Goal: Task Accomplishment & Management: Manage account settings

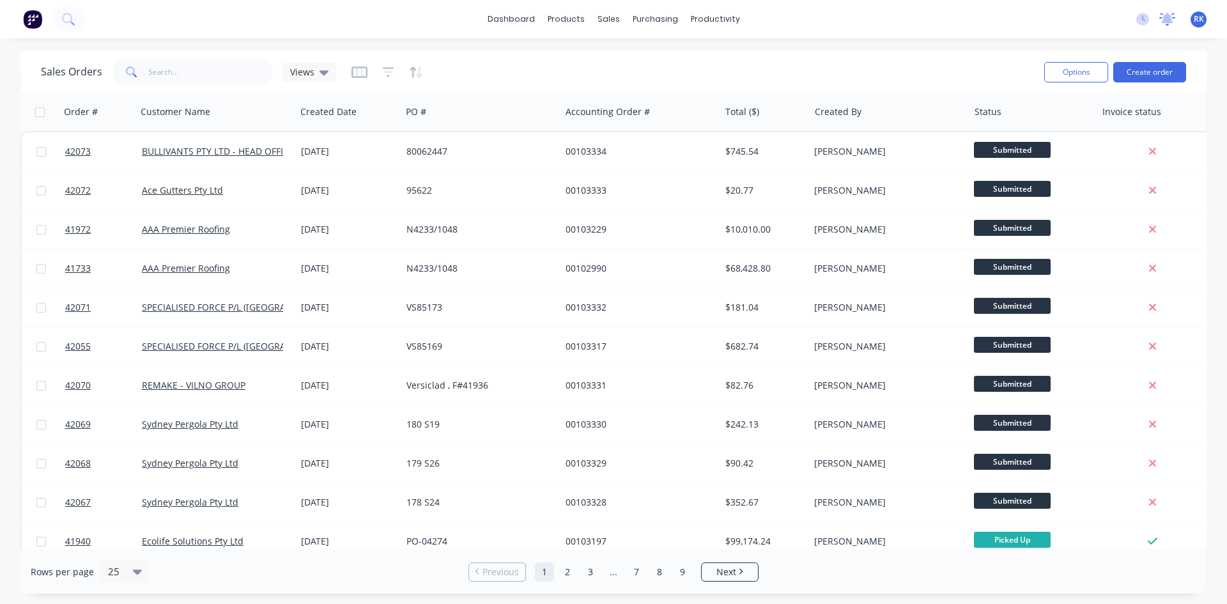
click at [1166, 19] on icon at bounding box center [1168, 18] width 12 height 10
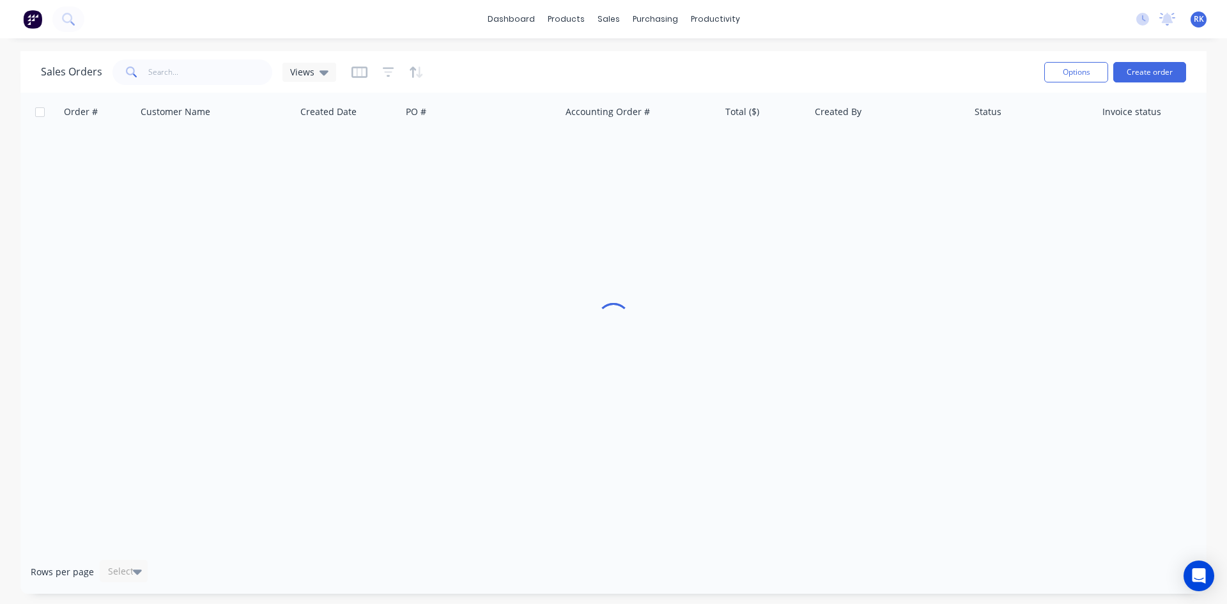
click at [937, 14] on div "dashboard products sales purchasing productivity dashboard products Product Cat…" at bounding box center [613, 19] width 1227 height 38
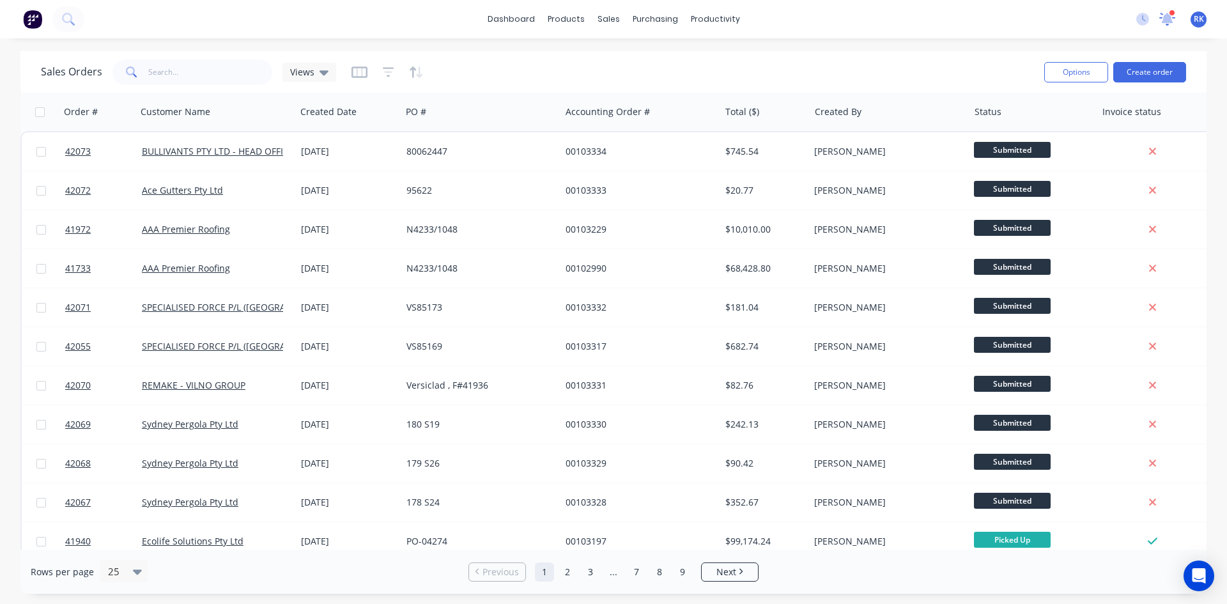
click at [1168, 22] on icon at bounding box center [1167, 18] width 13 height 12
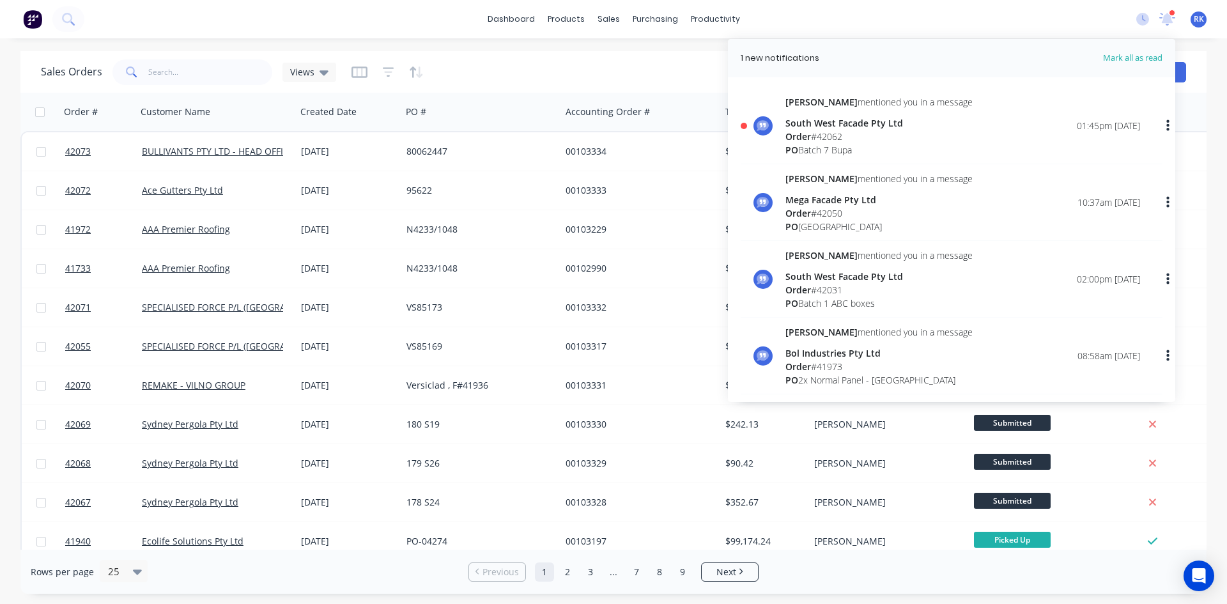
click at [925, 138] on div "Order # 42062" at bounding box center [879, 136] width 187 height 13
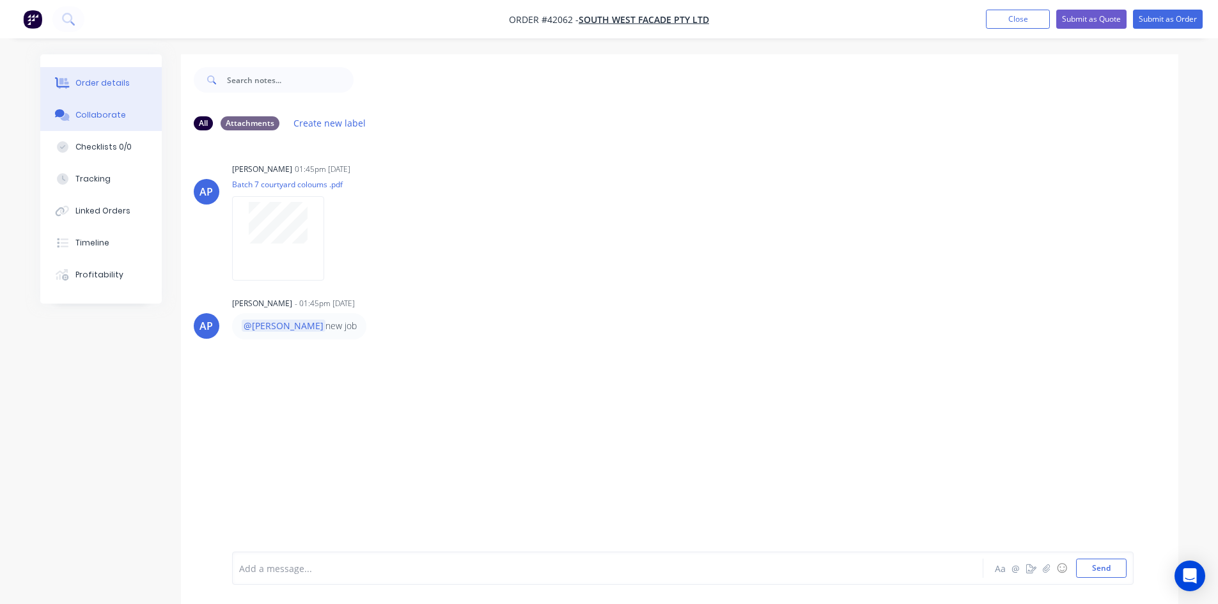
click at [117, 82] on div "Order details" at bounding box center [102, 83] width 54 height 12
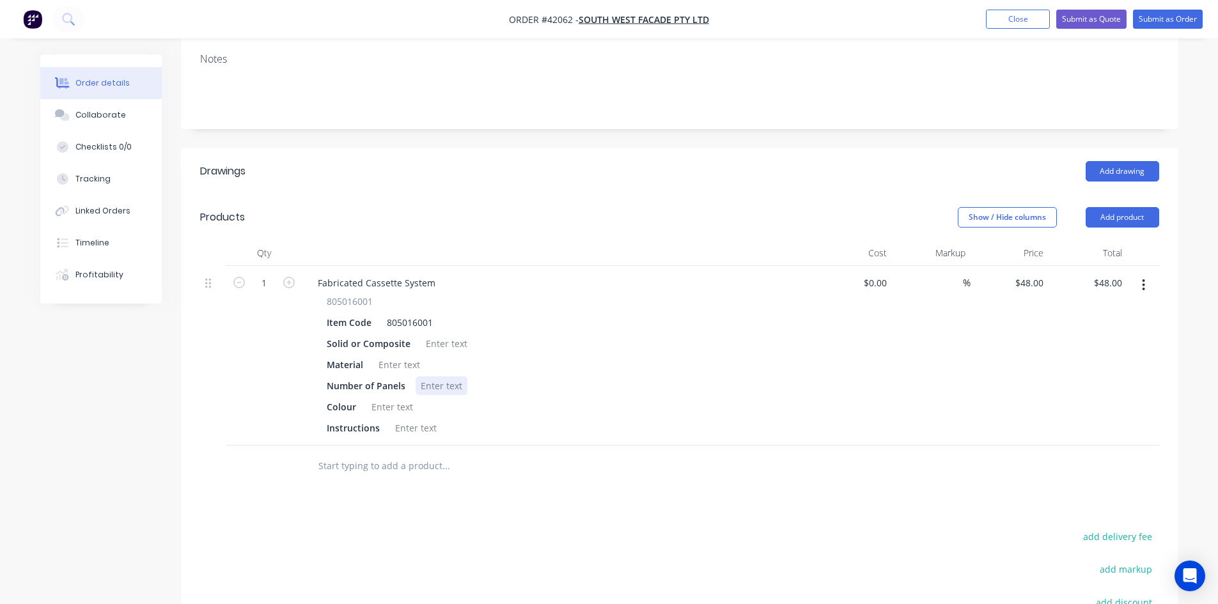
scroll to position [256, 0]
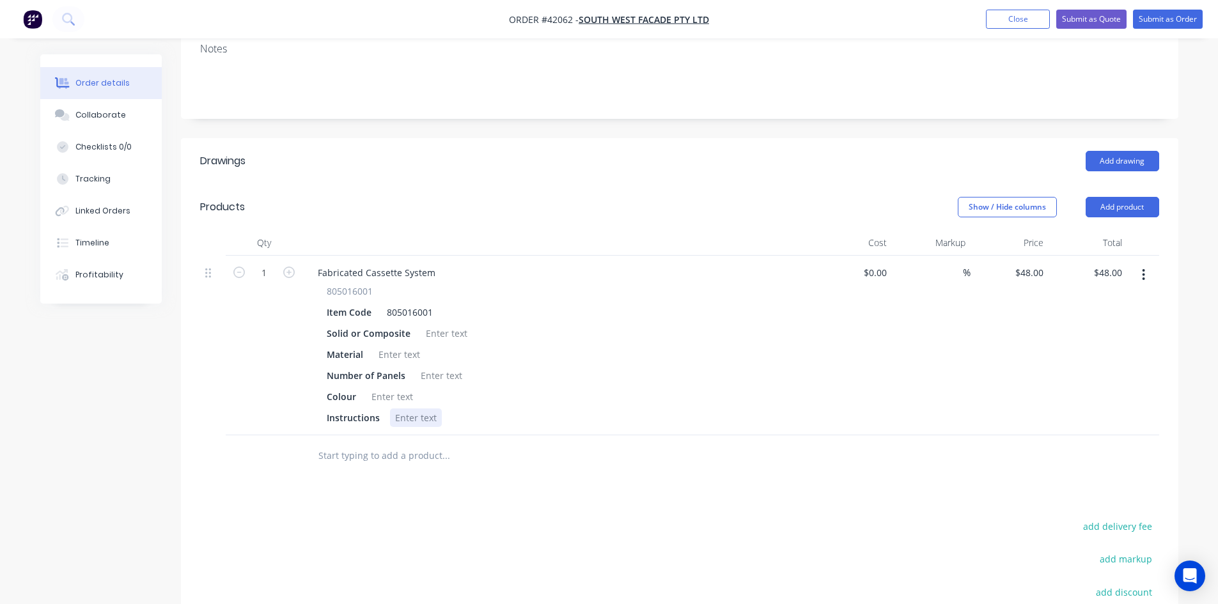
click at [416, 408] on div at bounding box center [416, 417] width 52 height 19
click at [407, 387] on div at bounding box center [392, 396] width 52 height 19
click at [427, 387] on div "ALPOLIC OFF WHITE" at bounding box center [413, 396] width 94 height 19
click at [427, 366] on div at bounding box center [442, 375] width 52 height 19
click at [407, 345] on div at bounding box center [399, 354] width 52 height 19
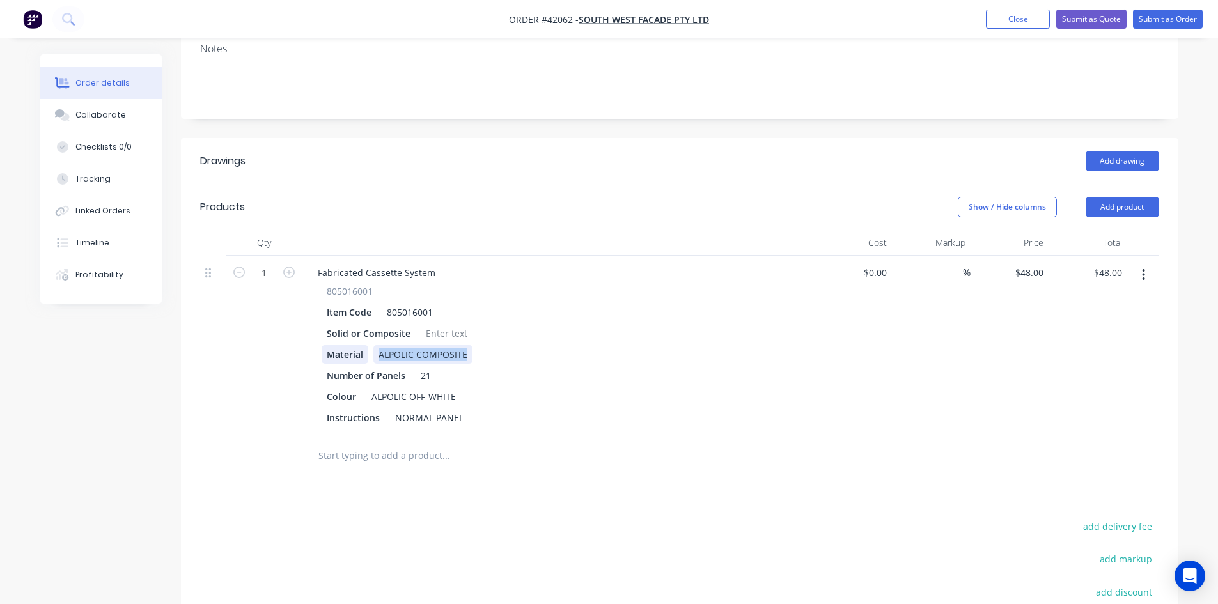
drag, startPoint x: 469, startPoint y: 319, endPoint x: 339, endPoint y: 311, distance: 130.0
click at [339, 345] on div "Material ALPOLIC COMPOSITE" at bounding box center [556, 354] width 468 height 19
copy div "ALPOLIC COMPOSITE"
click at [436, 324] on div at bounding box center [447, 333] width 52 height 19
paste div
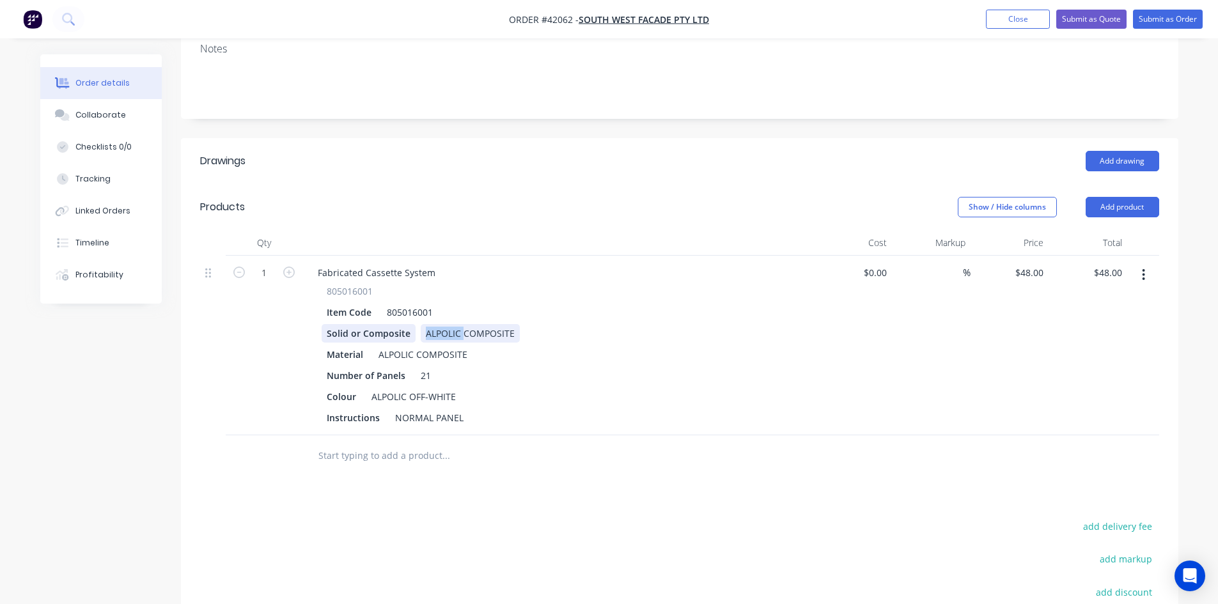
drag, startPoint x: 462, startPoint y: 298, endPoint x: 391, endPoint y: 292, distance: 70.6
click at [391, 324] on div "Solid or Composite ALPOLIC COMPOSITE" at bounding box center [556, 333] width 468 height 19
click at [1156, 19] on button "Submit as Order" at bounding box center [1168, 19] width 70 height 19
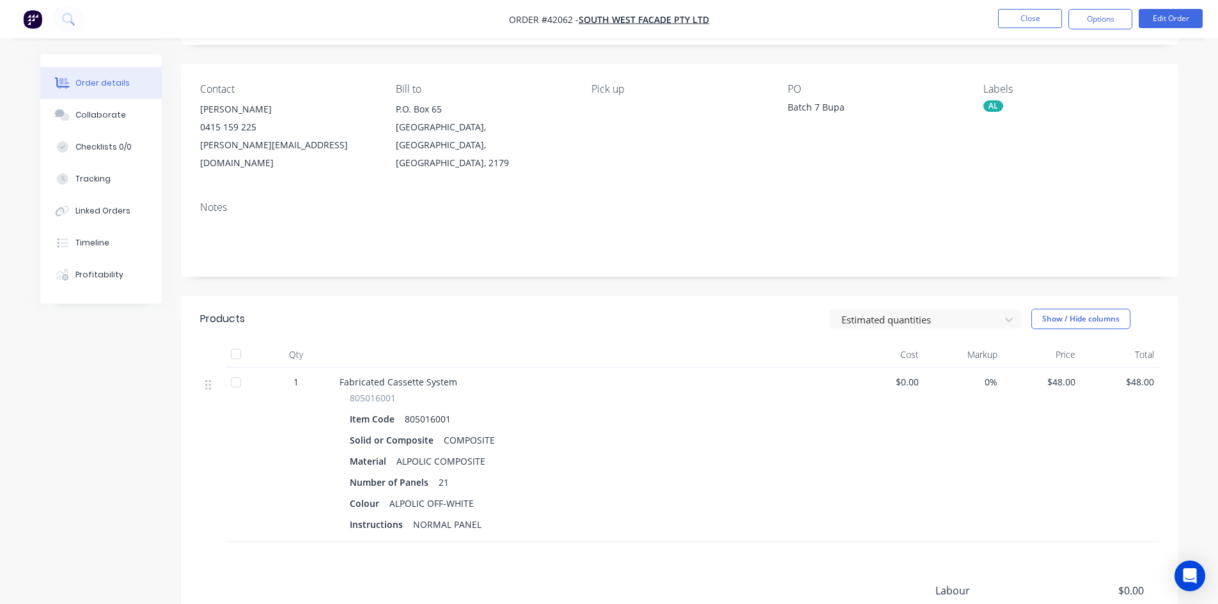
scroll to position [192, 0]
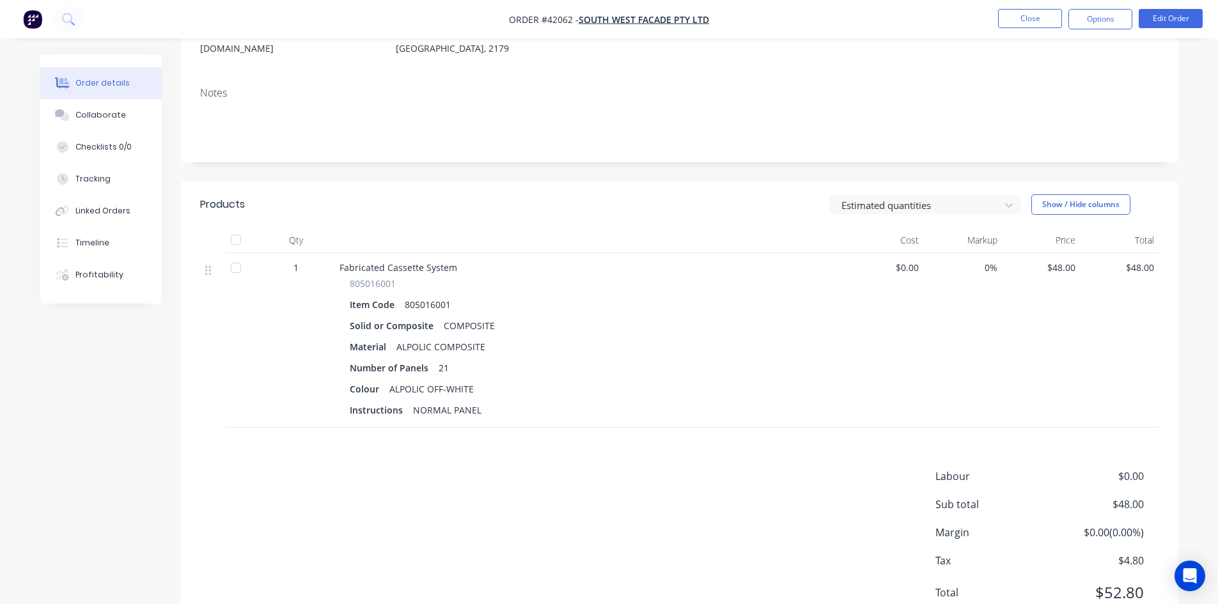
click at [688, 316] on div "Solid or Composite COMPOSITE" at bounding box center [590, 325] width 481 height 19
click at [652, 208] on header "Products Estimated quantities Show / Hide columns" at bounding box center [679, 205] width 997 height 46
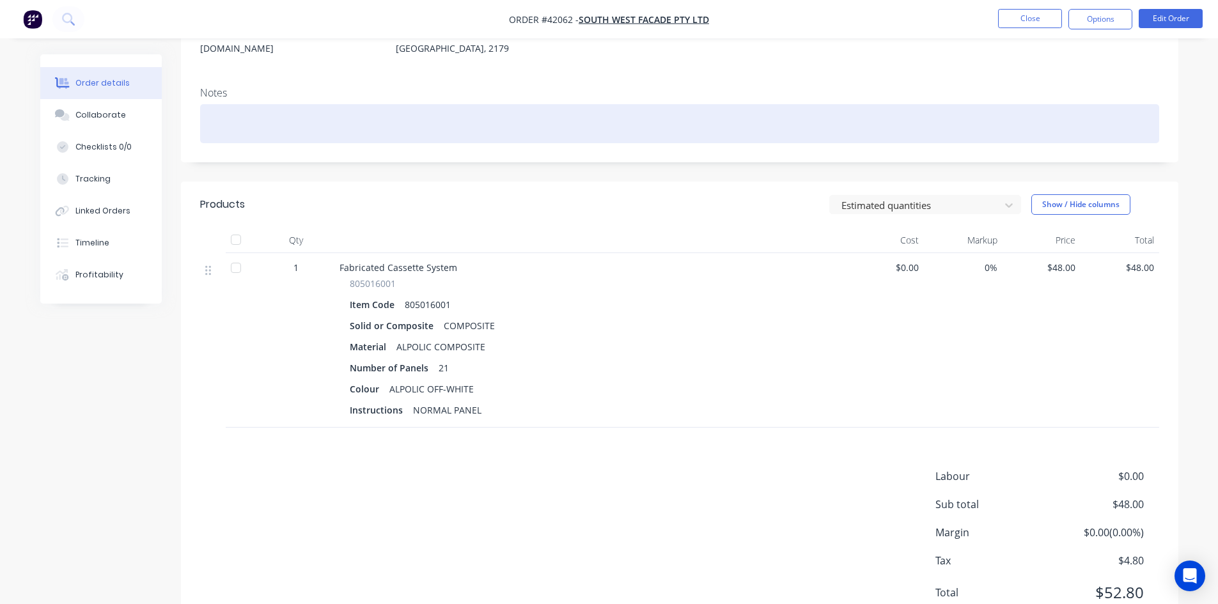
click at [684, 104] on div at bounding box center [679, 123] width 959 height 39
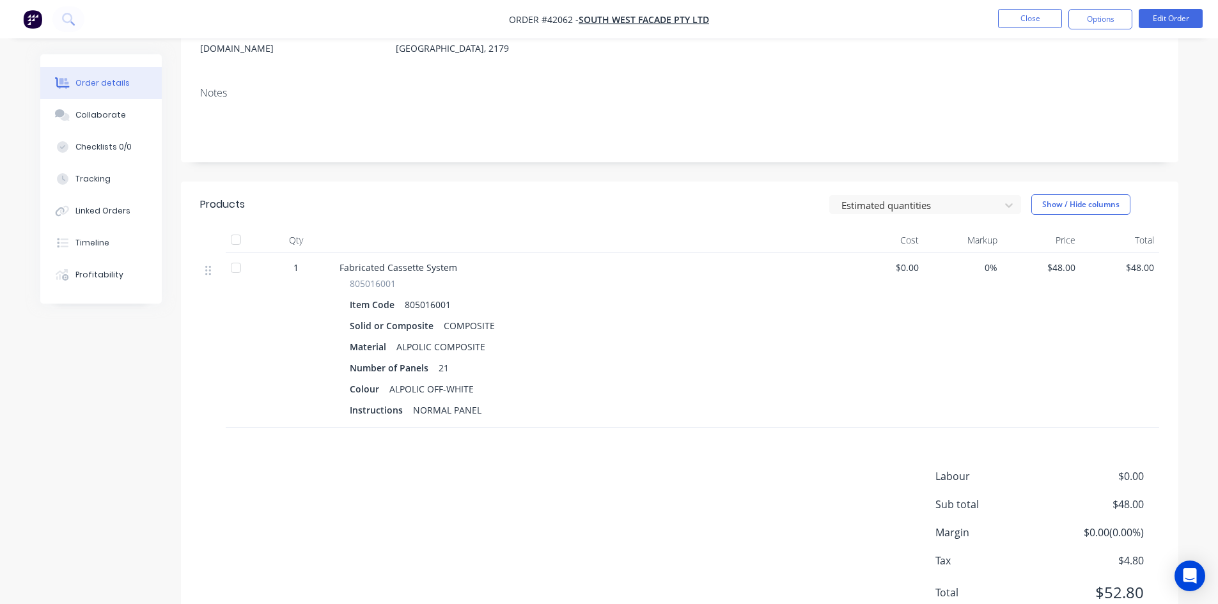
click at [616, 205] on header "Products Estimated quantities Show / Hide columns" at bounding box center [679, 205] width 997 height 46
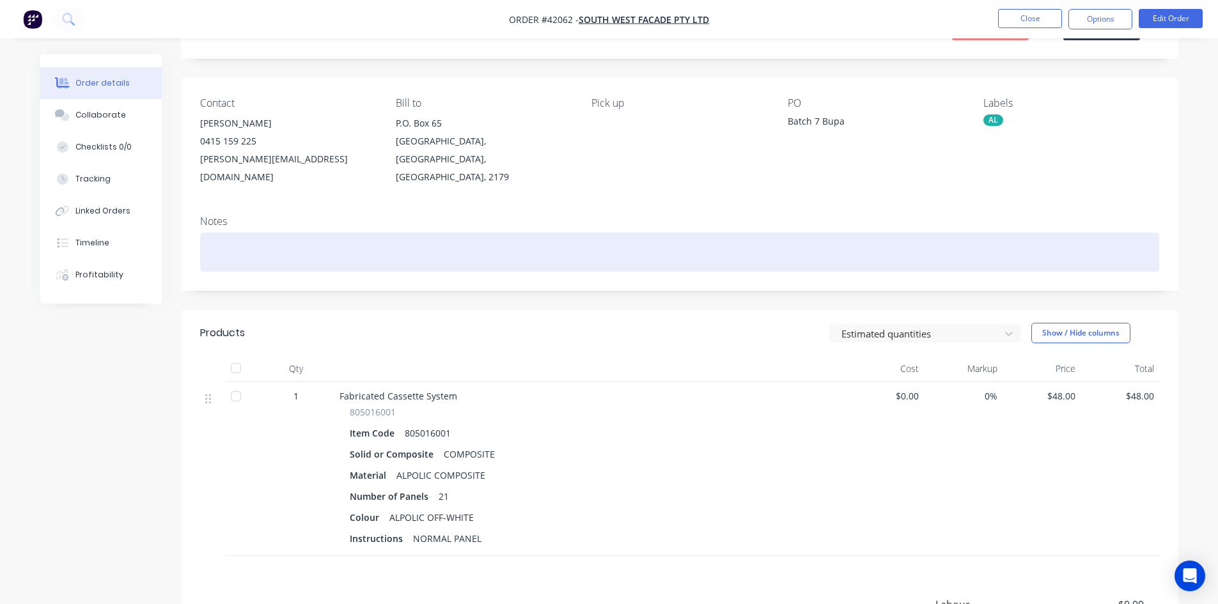
scroll to position [0, 0]
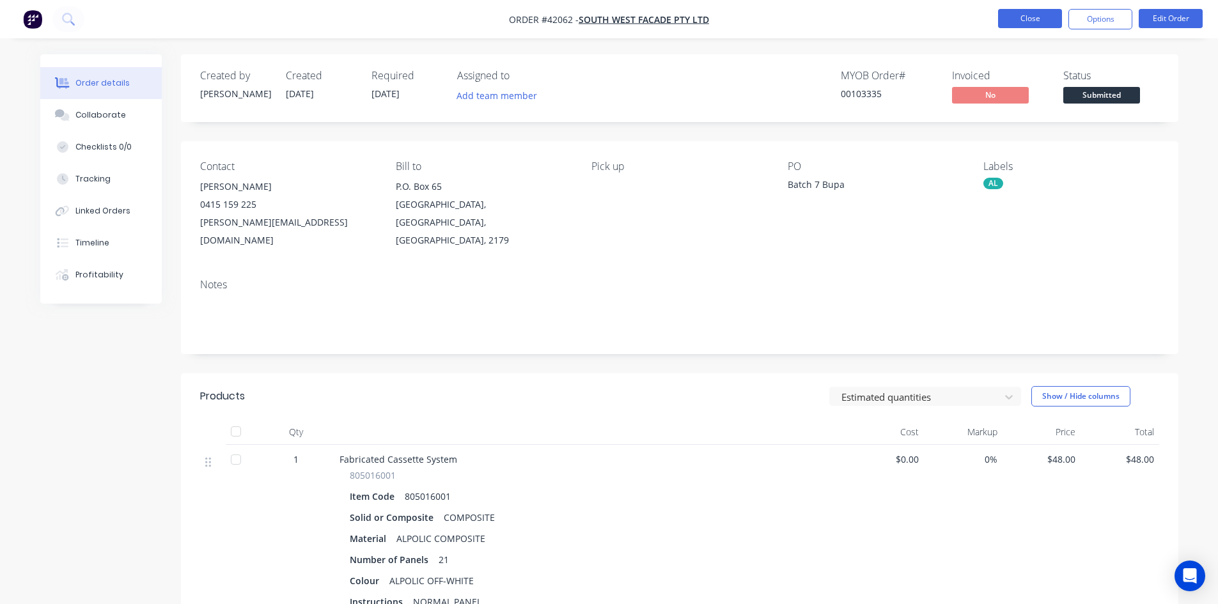
click at [1013, 19] on button "Close" at bounding box center [1030, 18] width 64 height 19
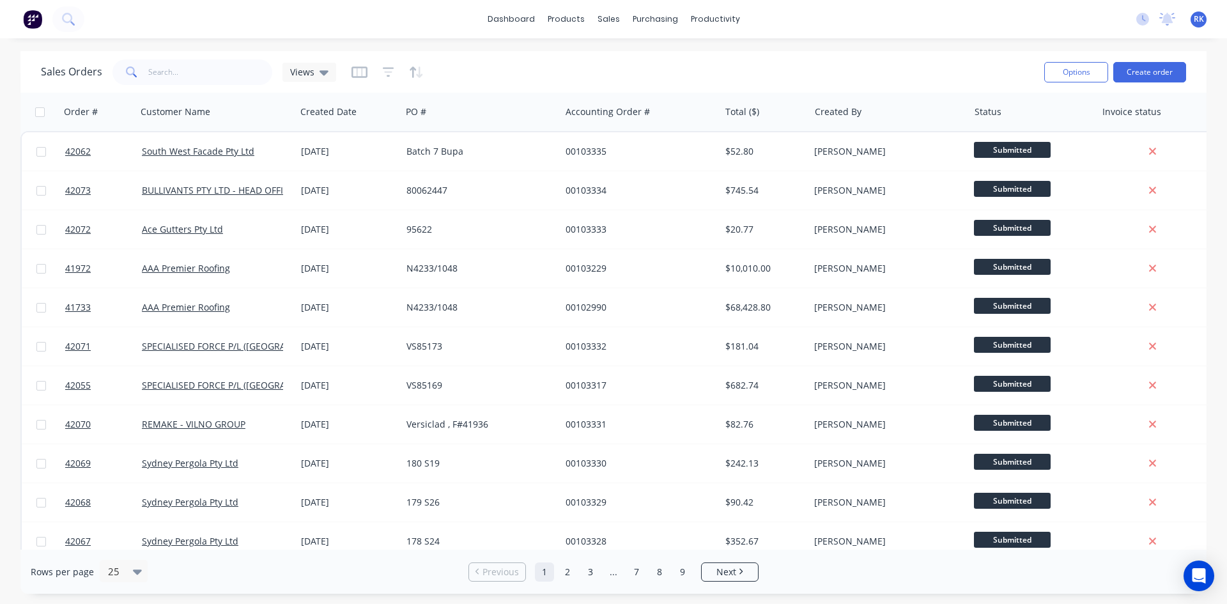
click at [993, 23] on div "dashboard products sales purchasing productivity dashboard products Product Cat…" at bounding box center [613, 19] width 1227 height 38
click at [1174, 15] on icon at bounding box center [1168, 19] width 16 height 13
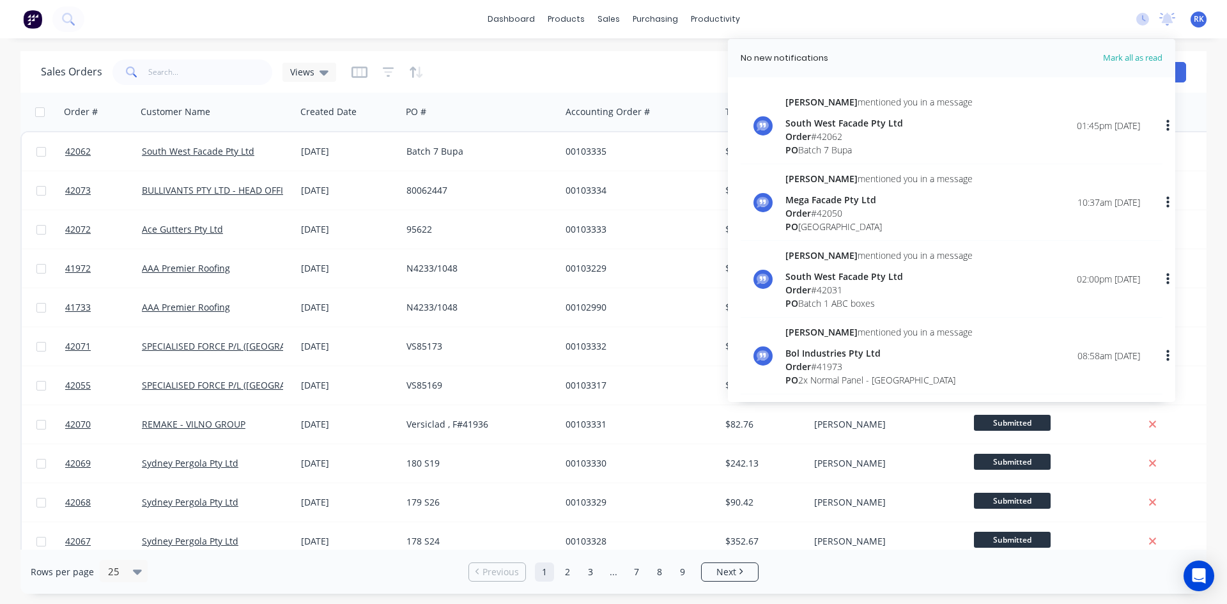
click at [869, 137] on div "Order # 42062" at bounding box center [879, 136] width 187 height 13
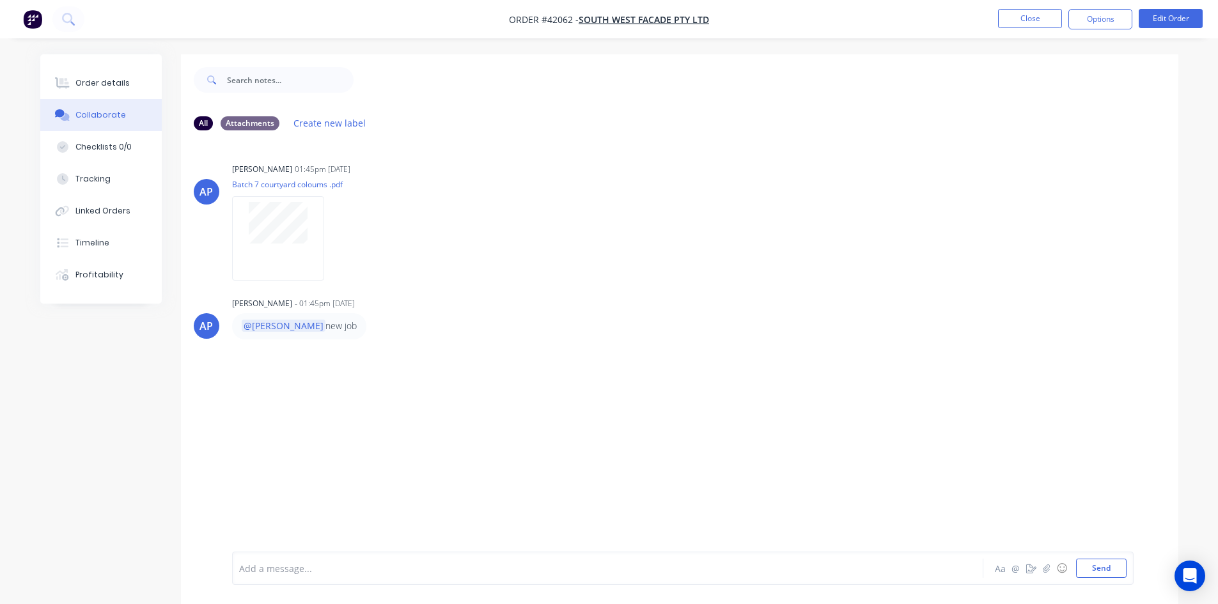
click at [283, 558] on div "Add a message... Aa @ ☺ Send" at bounding box center [682, 568] width 901 height 33
click at [276, 563] on div at bounding box center [572, 568] width 665 height 13
click at [107, 91] on button "Order details" at bounding box center [100, 83] width 121 height 32
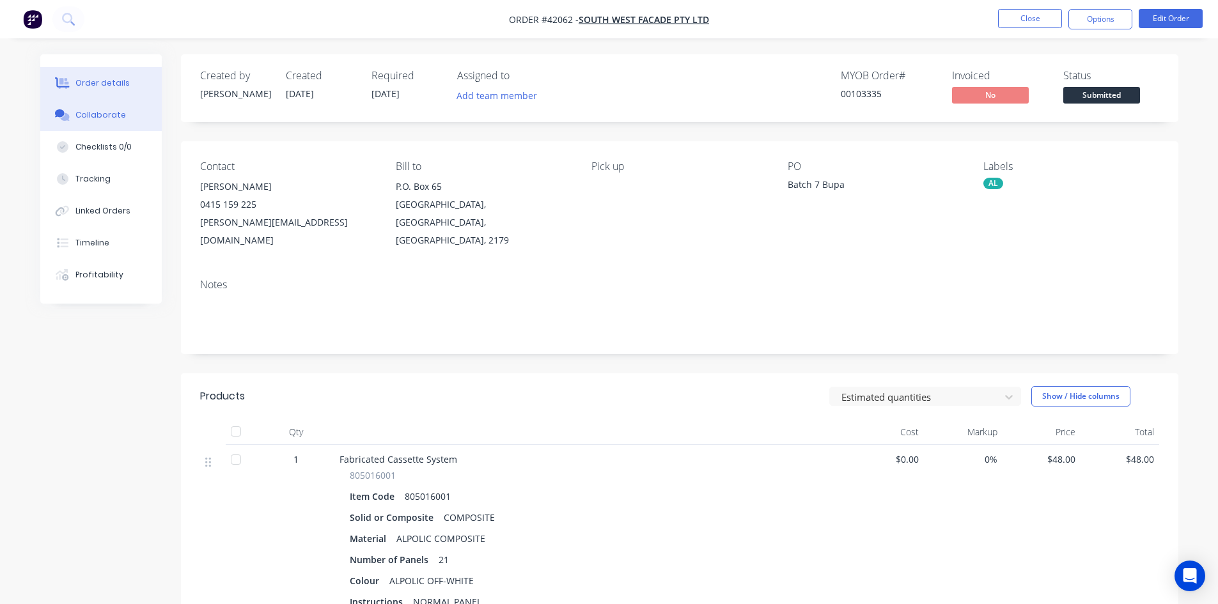
click at [109, 124] on button "Collaborate" at bounding box center [100, 115] width 121 height 32
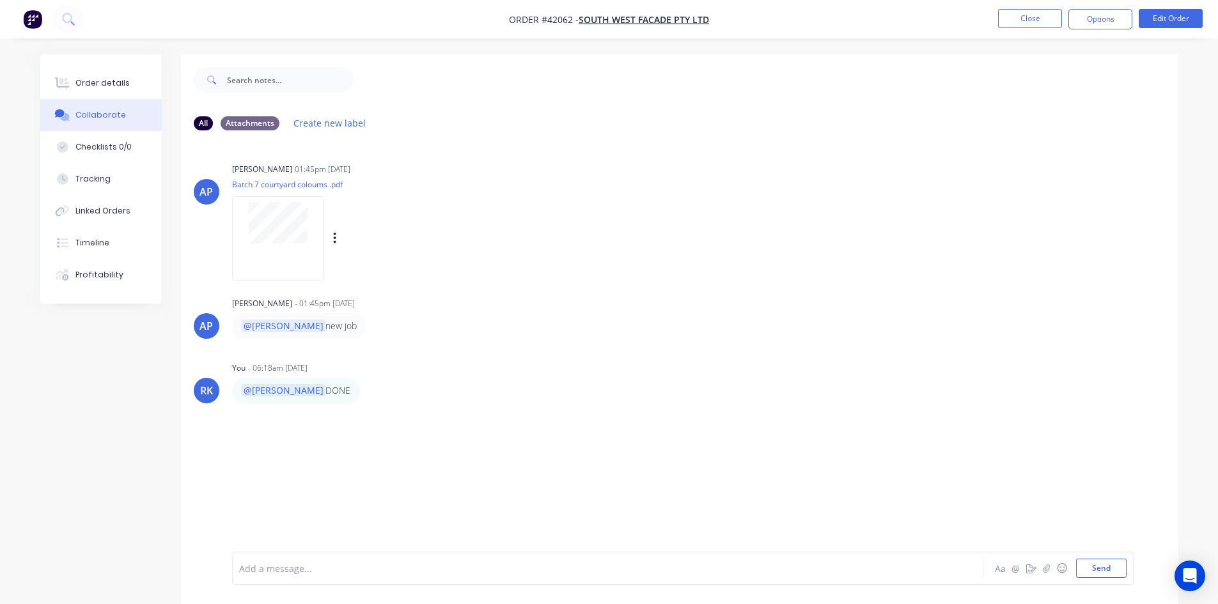
click at [293, 245] on div at bounding box center [278, 238] width 92 height 84
drag, startPoint x: 570, startPoint y: 20, endPoint x: 559, endPoint y: 20, distance: 10.9
click at [559, 20] on span "Order #42062 -" at bounding box center [544, 19] width 70 height 12
drag, startPoint x: 548, startPoint y: 20, endPoint x: 572, endPoint y: 17, distance: 23.9
click at [572, 17] on span "Order #42062 -" at bounding box center [544, 19] width 70 height 12
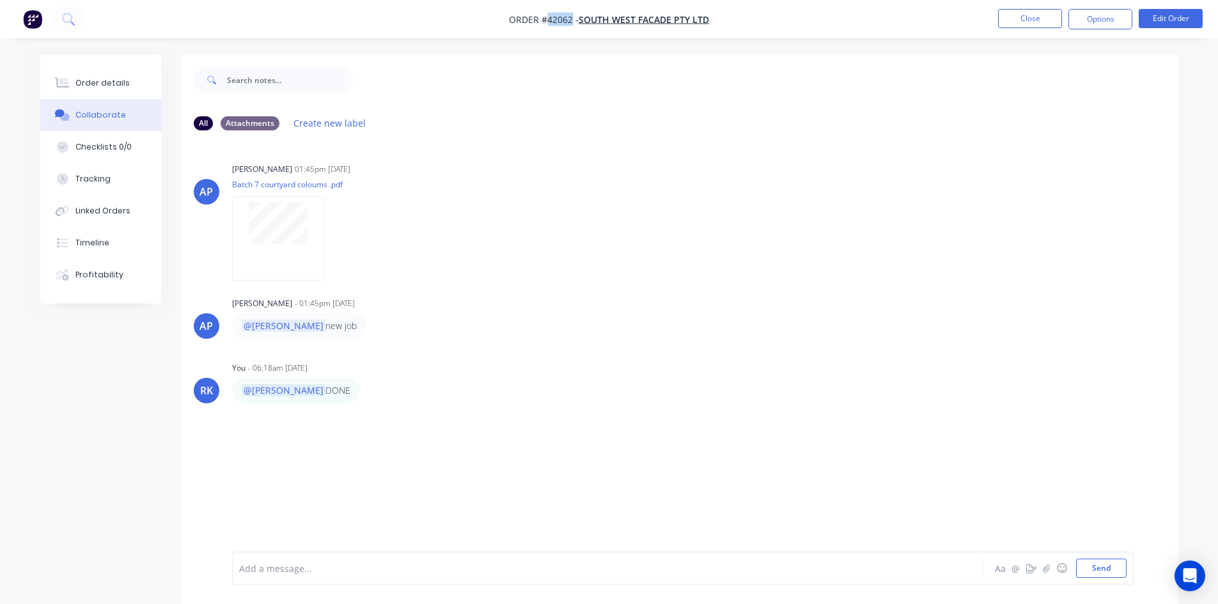
copy span "42062"
click at [709, 143] on div "AP [PERSON_NAME] 01:45pm [DATE] Batch 7 courtyard coloums .pdf Labels Download …" at bounding box center [679, 346] width 997 height 411
click at [136, 79] on button "Order details" at bounding box center [100, 83] width 121 height 32
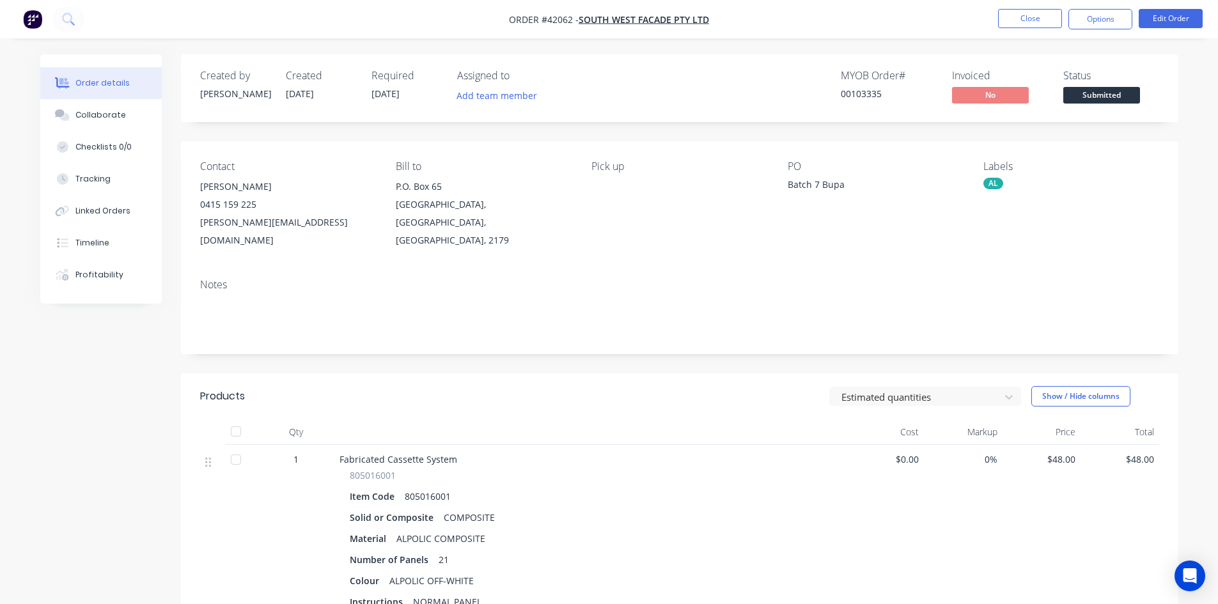
click at [626, 279] on div "Notes" at bounding box center [679, 285] width 959 height 12
click at [1041, 17] on button "Close" at bounding box center [1030, 18] width 64 height 19
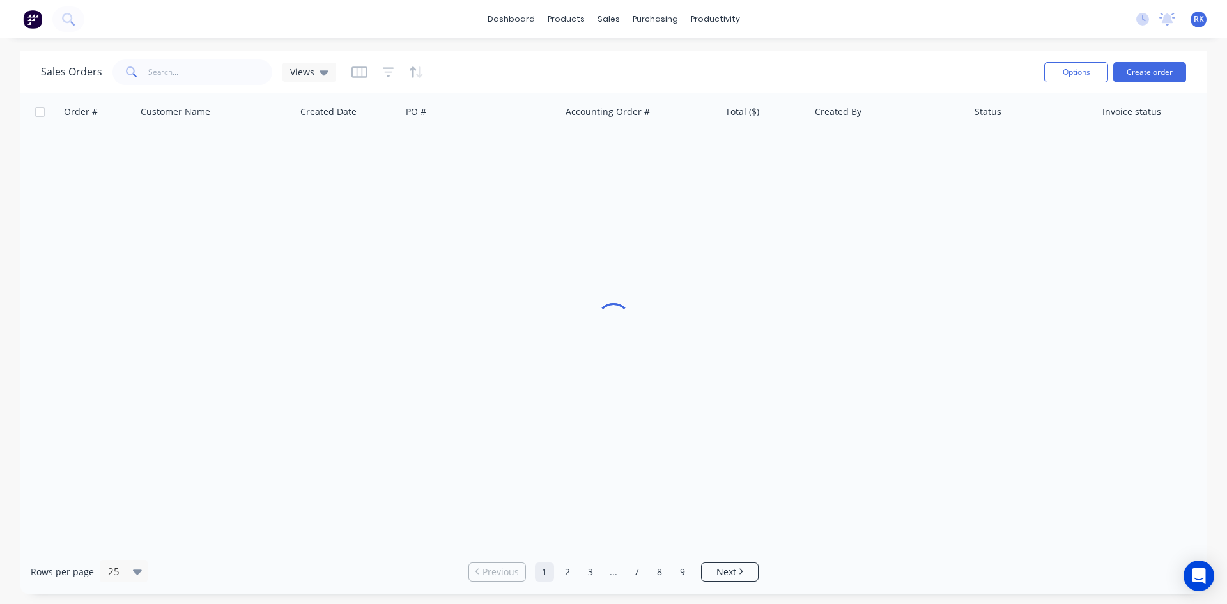
click at [843, 29] on div "dashboard products sales purchasing productivity dashboard products Product Cat…" at bounding box center [613, 19] width 1227 height 38
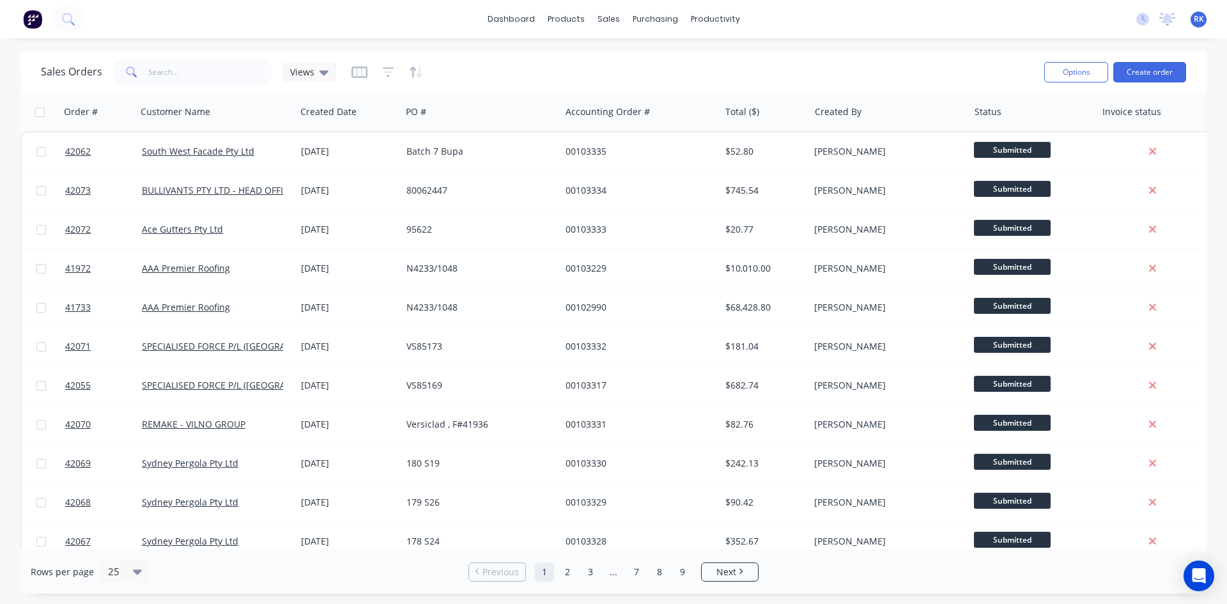
click at [862, 12] on div "dashboard products sales purchasing productivity dashboard products Product Cat…" at bounding box center [613, 19] width 1227 height 38
click at [1172, 24] on icon at bounding box center [1168, 19] width 16 height 13
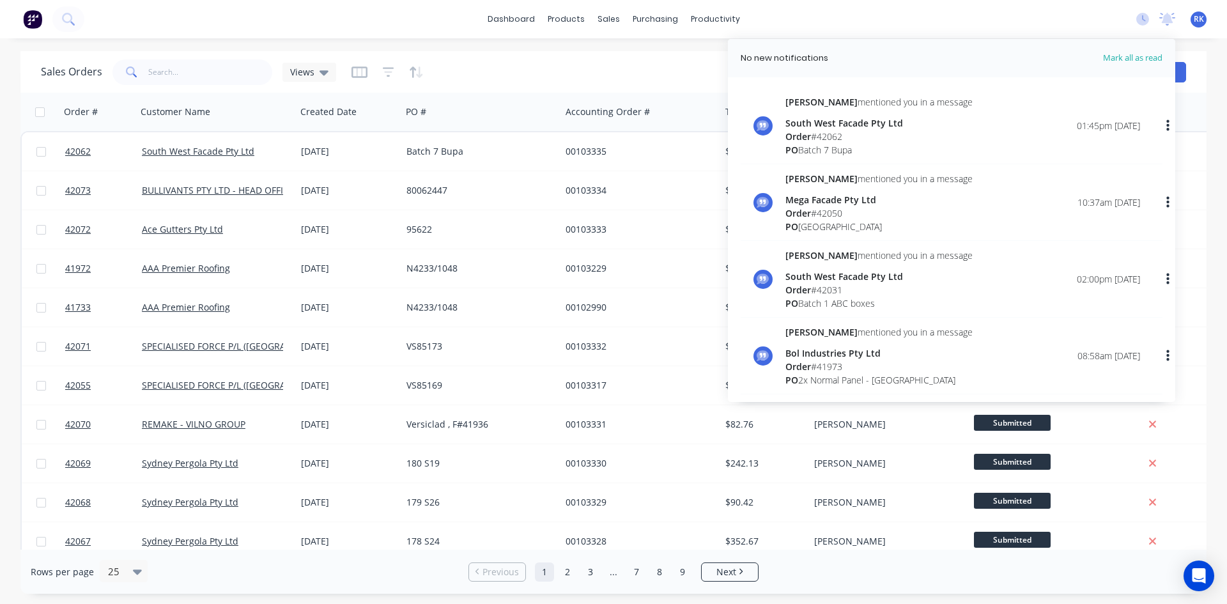
click at [850, 134] on div "Order # 42062" at bounding box center [879, 136] width 187 height 13
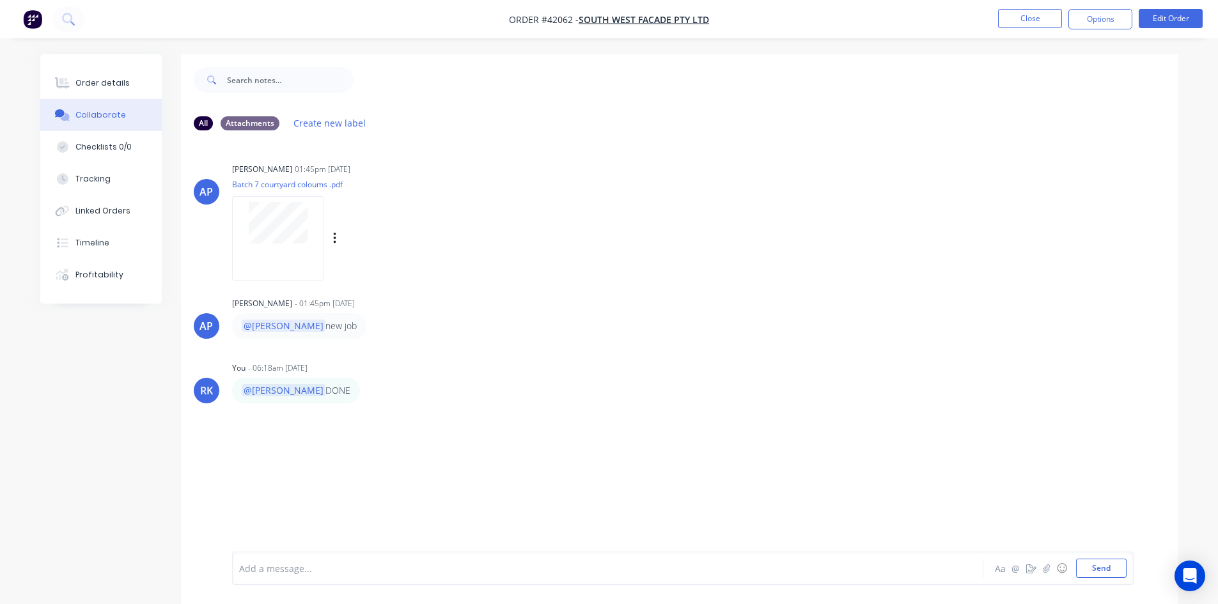
click at [638, 180] on div "AP [PERSON_NAME] 01:45pm [DATE] Batch 7 courtyard coloums .pdf Labels Download" at bounding box center [679, 217] width 997 height 115
click at [1049, 23] on button "Close" at bounding box center [1030, 18] width 64 height 19
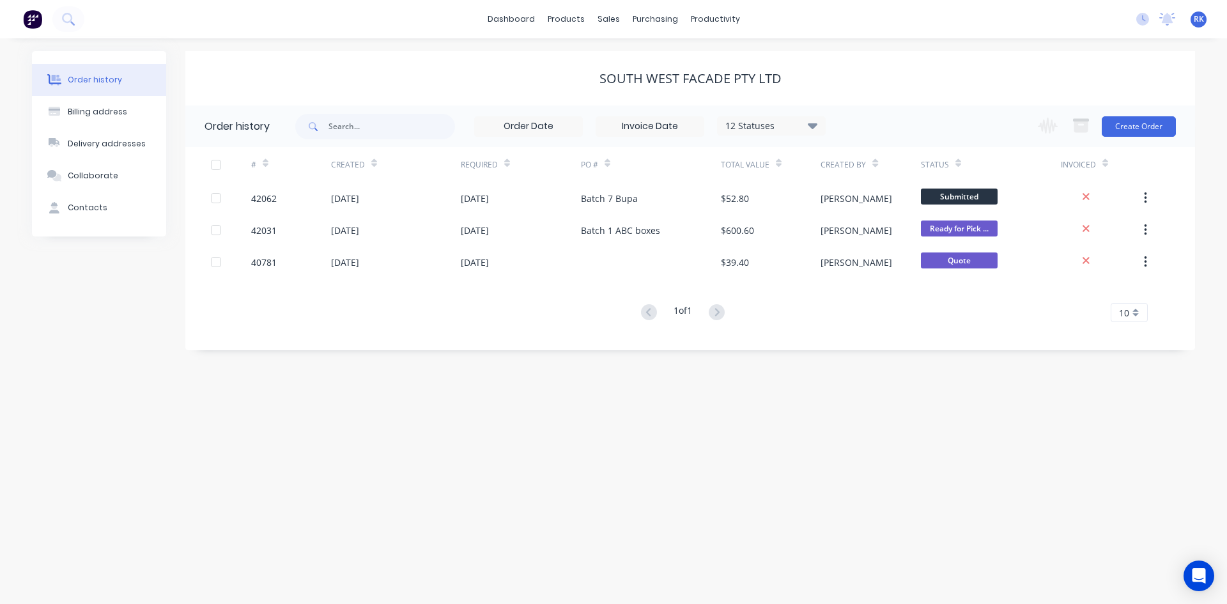
click at [846, 30] on div "dashboard products sales purchasing productivity dashboard products Product Cat…" at bounding box center [613, 19] width 1227 height 38
click at [1169, 18] on icon at bounding box center [1168, 18] width 12 height 10
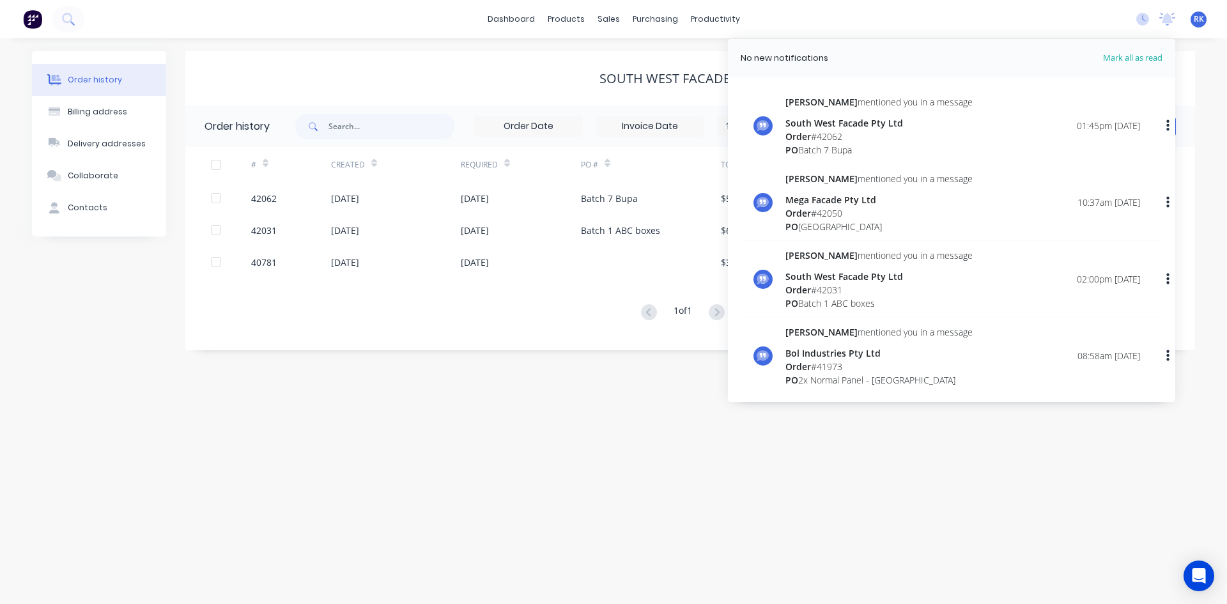
click at [527, 67] on div "South West Facade Pty Ltd" at bounding box center [690, 78] width 1010 height 54
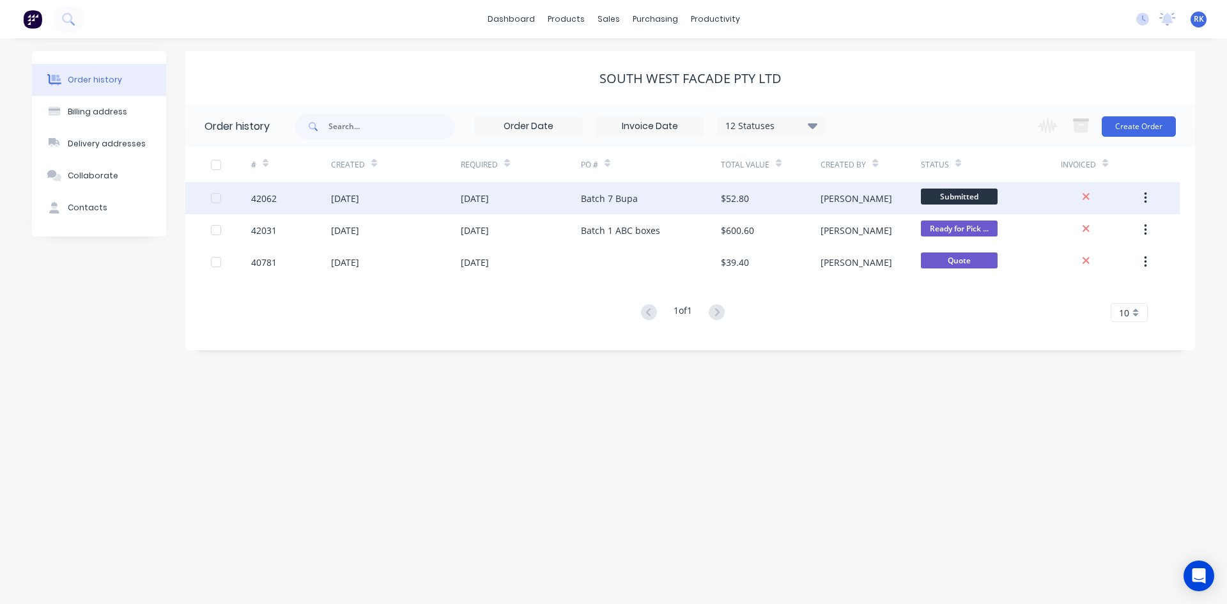
click at [654, 203] on div "Batch 7 Bupa" at bounding box center [651, 198] width 140 height 32
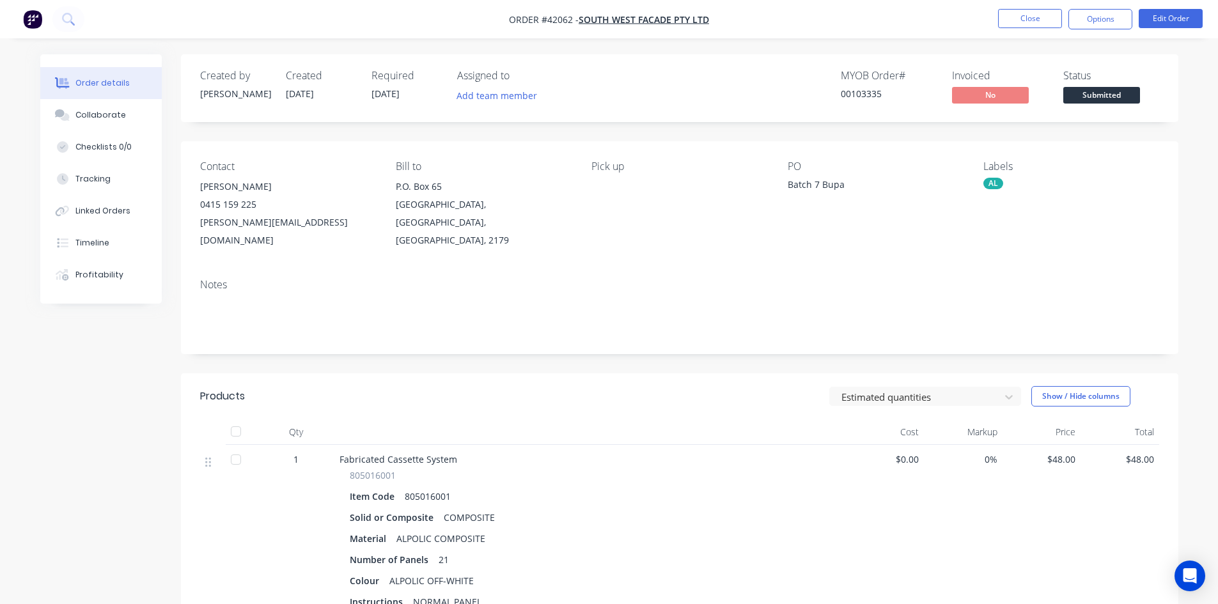
click at [715, 88] on div "MYOB Order # 00103335 Invoiced No Status Submitted" at bounding box center [872, 88] width 574 height 37
click at [1046, 22] on button "Close" at bounding box center [1030, 18] width 64 height 19
